Goal: Check status: Check status

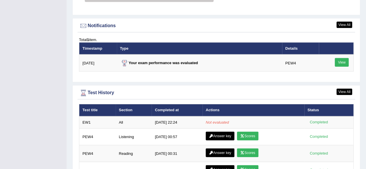
scroll to position [686, 0]
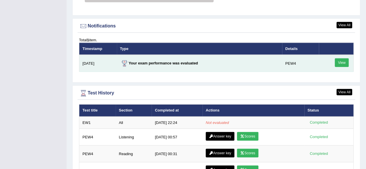
click at [344, 60] on link "View" at bounding box center [342, 62] width 14 height 9
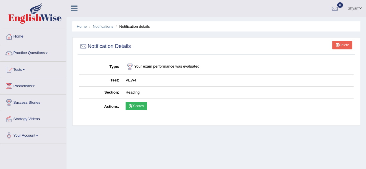
click at [131, 106] on icon at bounding box center [131, 105] width 4 height 3
